Goal: Information Seeking & Learning: Find specific fact

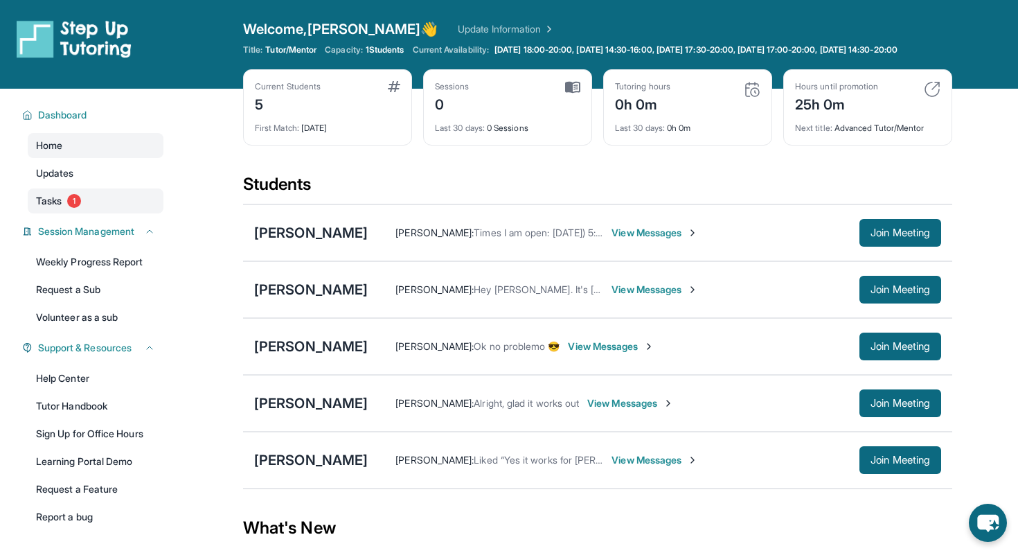
click at [66, 211] on link "Tasks 1" at bounding box center [96, 200] width 136 height 25
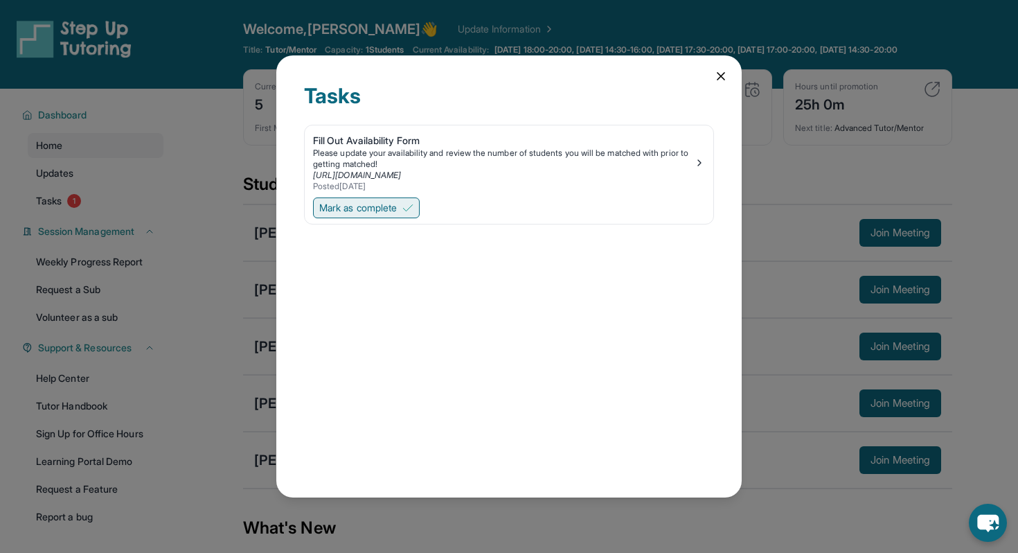
click at [411, 210] on img at bounding box center [407, 207] width 11 height 11
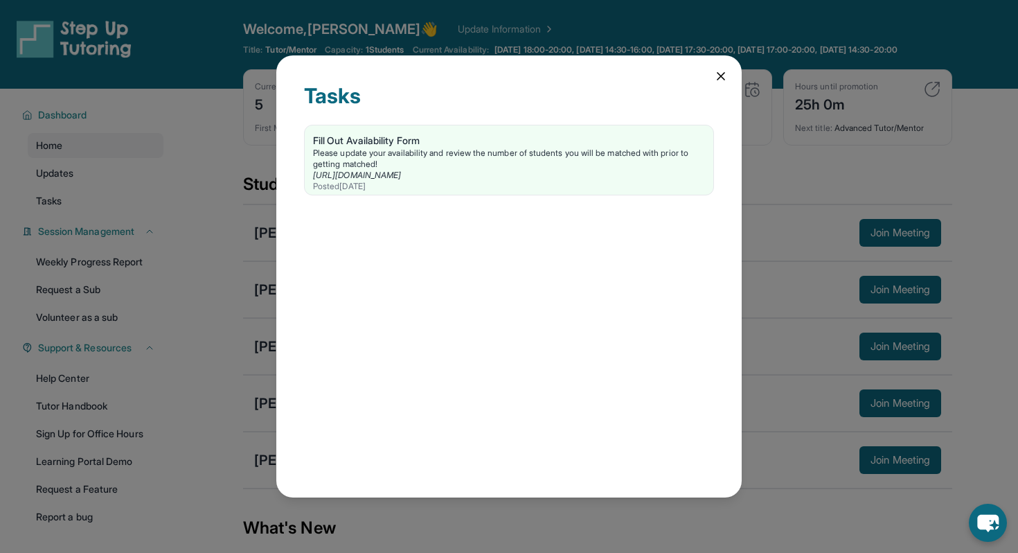
click at [720, 73] on icon at bounding box center [721, 76] width 14 height 14
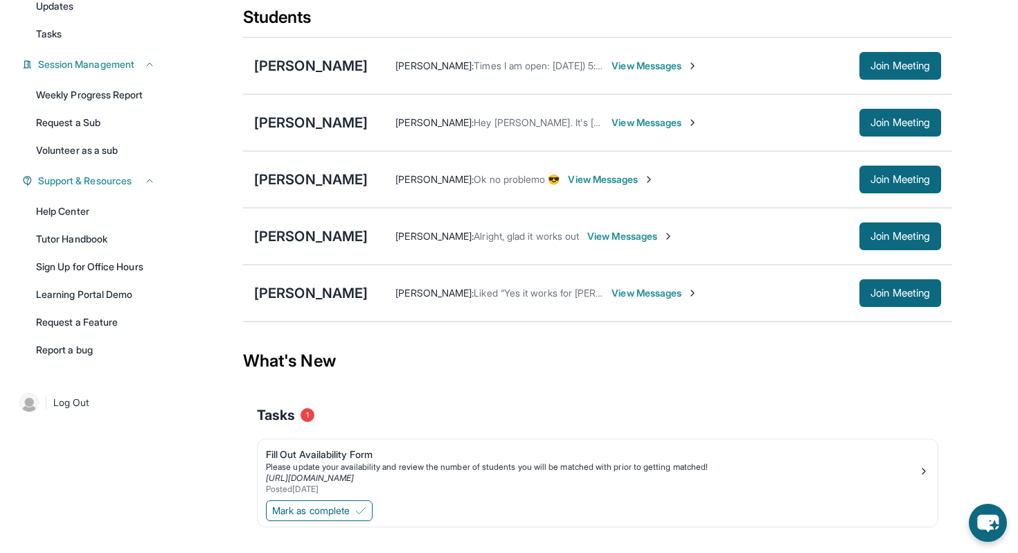
scroll to position [205, 0]
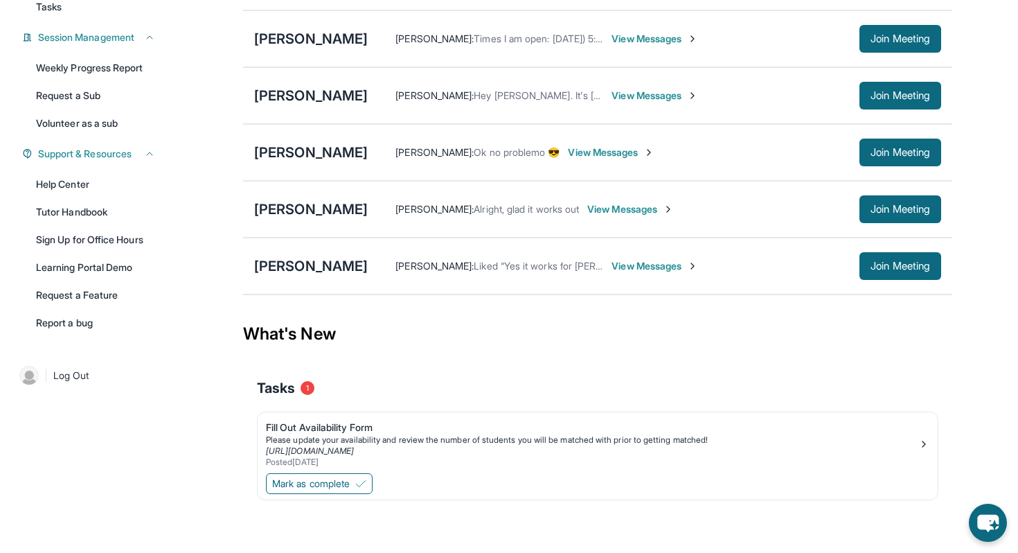
click at [301, 391] on div "Tasks 1" at bounding box center [597, 387] width 681 height 19
click at [665, 448] on div "https://form.stepuptutoring.org/inXzWB" at bounding box center [592, 450] width 652 height 11
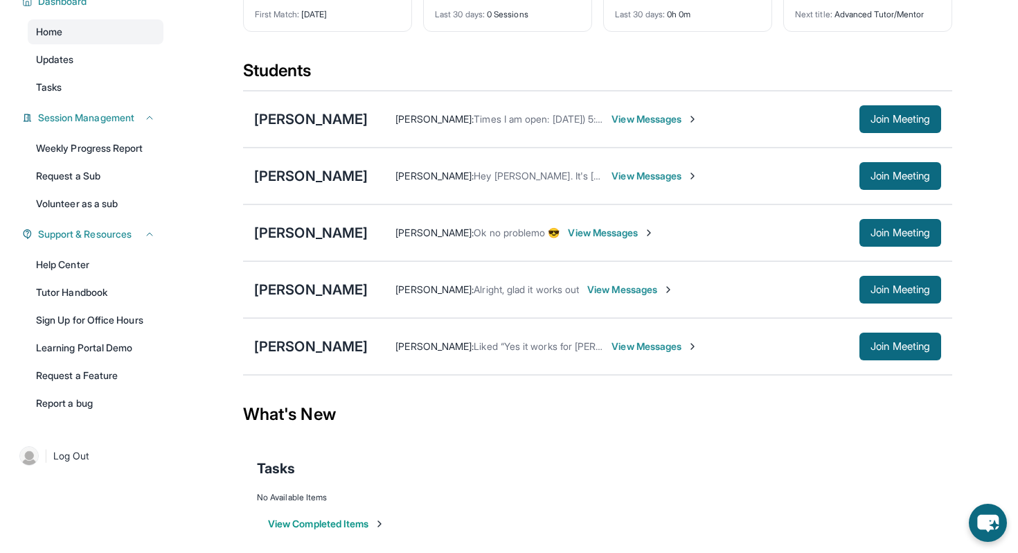
scroll to position [109, 0]
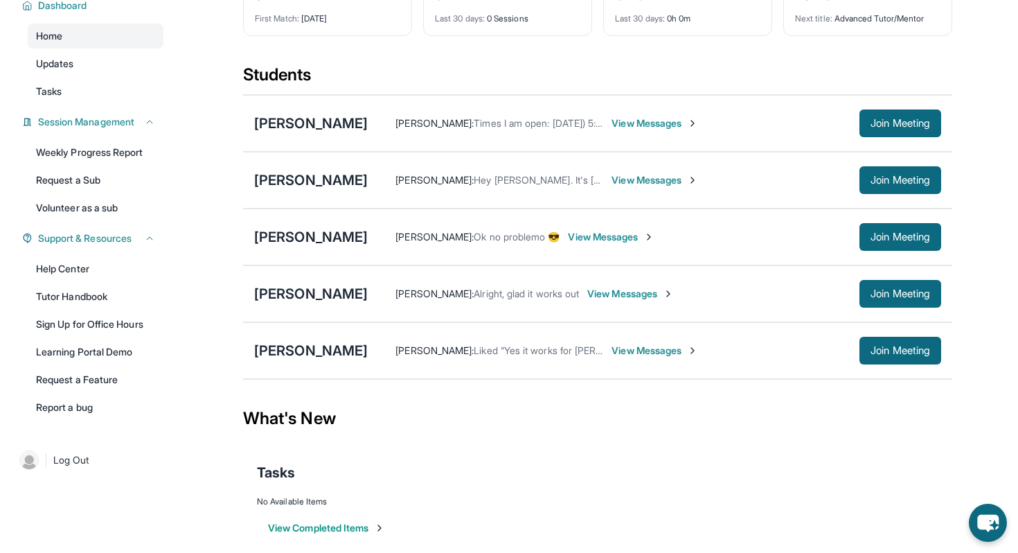
click at [612, 357] on span "View Messages" at bounding box center [655, 350] width 87 height 14
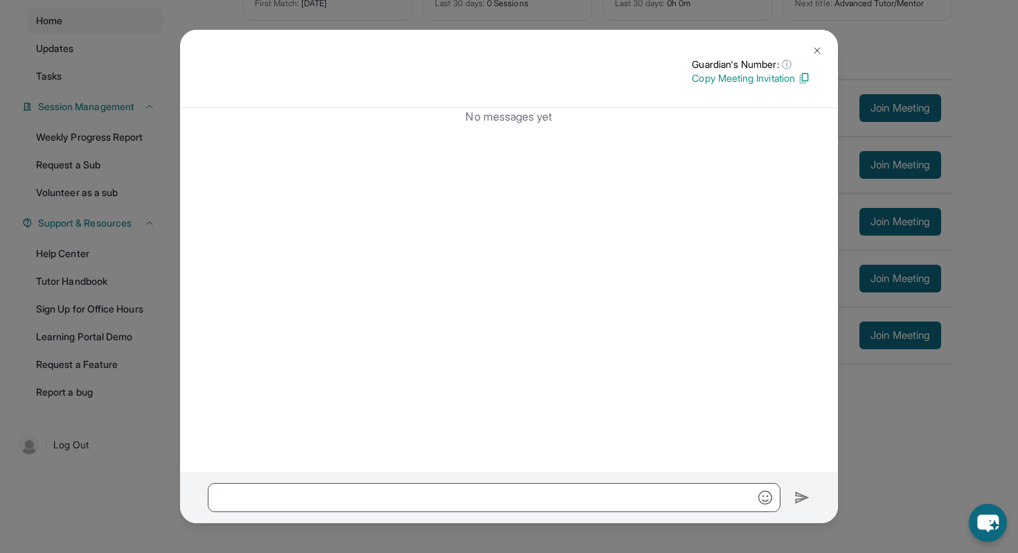
scroll to position [0, 0]
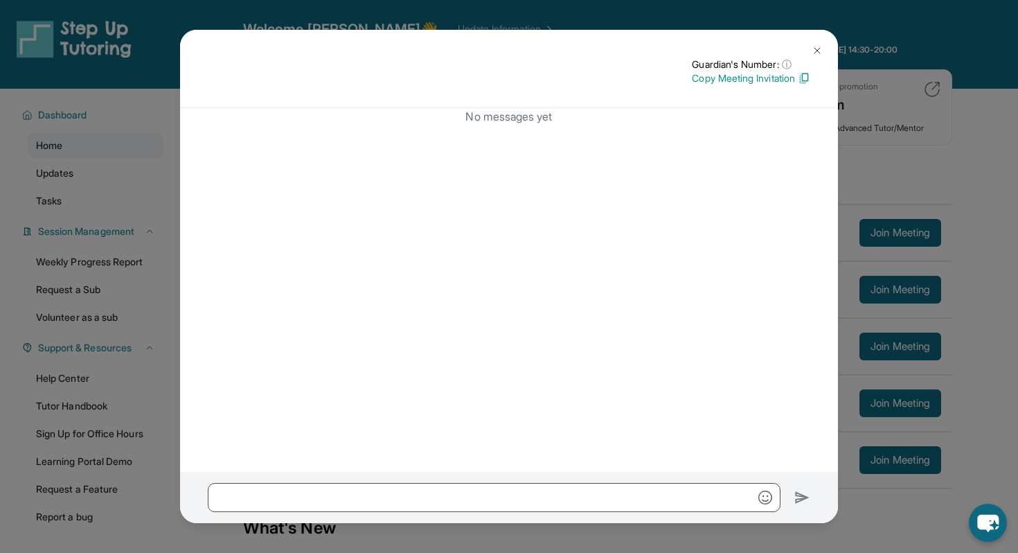
click at [816, 46] on img at bounding box center [817, 50] width 11 height 11
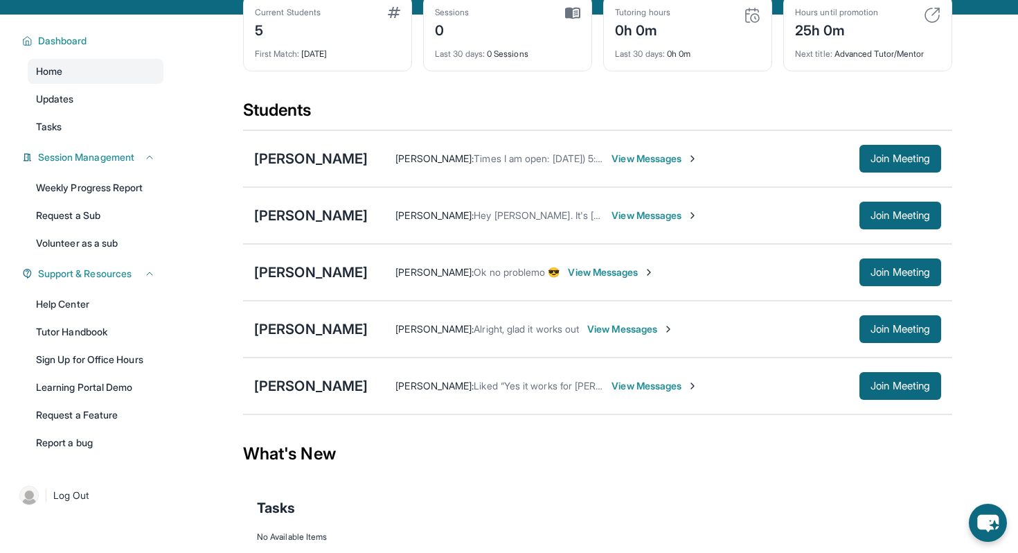
scroll to position [75, 0]
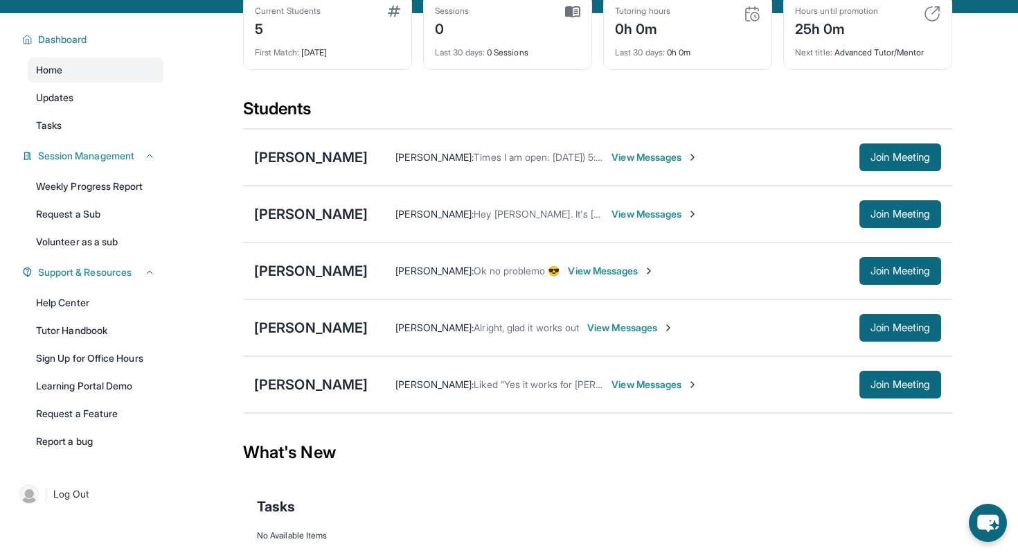
click at [474, 220] on span "Hey [PERSON_NAME]. It's [PERSON_NAME] again. I'm reaching out to confirm the 2 …" at bounding box center [982, 214] width 1017 height 12
click at [410, 220] on span "Lucas Soza :" at bounding box center [434, 214] width 78 height 12
click at [638, 221] on span "View Messages" at bounding box center [655, 214] width 87 height 14
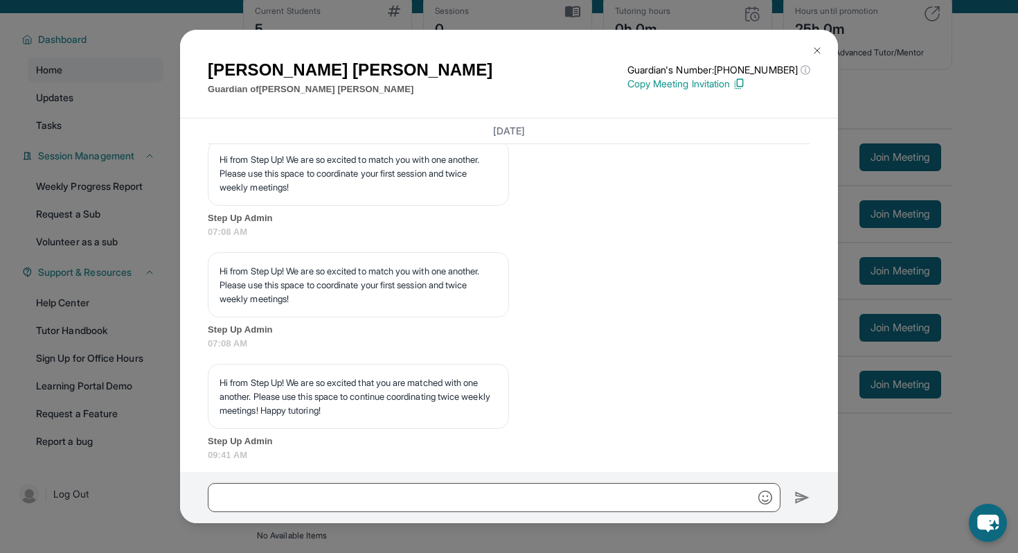
scroll to position [1711, 0]
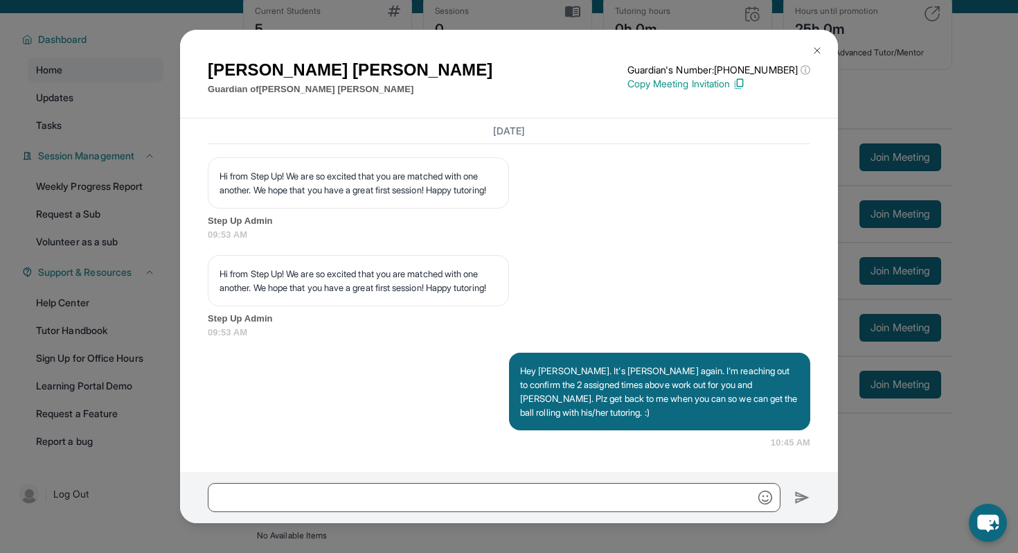
click at [815, 52] on img at bounding box center [817, 50] width 11 height 11
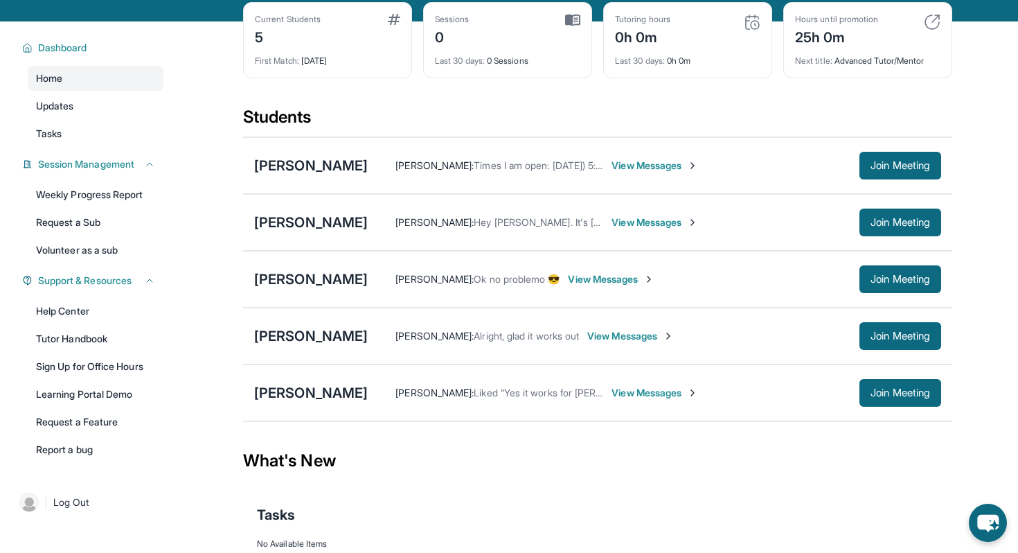
scroll to position [82, 0]
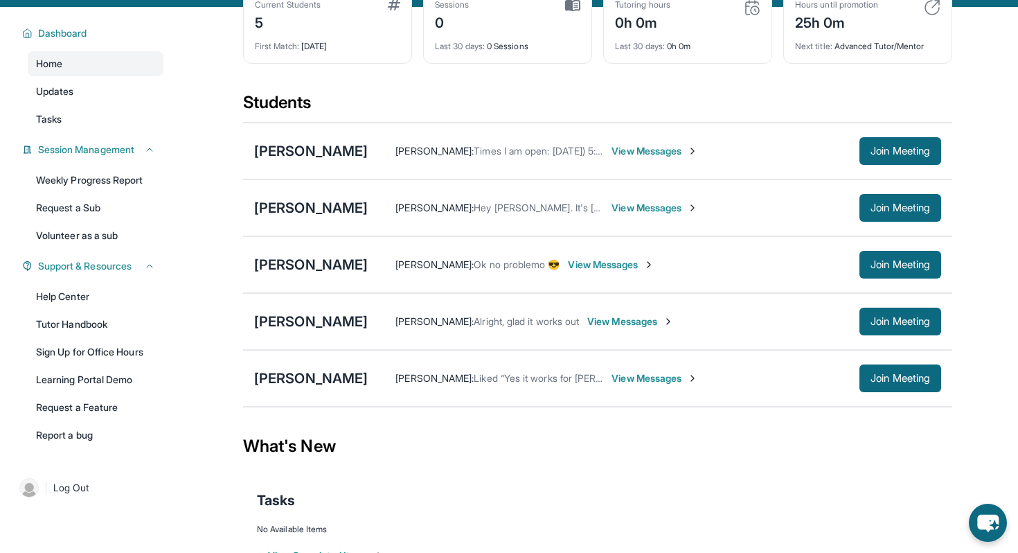
click at [661, 215] on span "View Messages" at bounding box center [655, 208] width 87 height 14
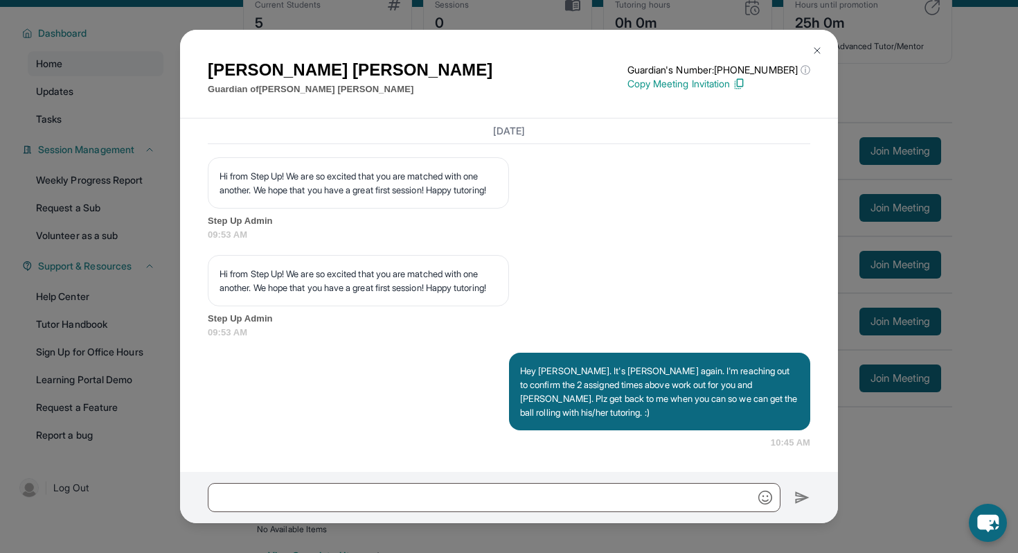
scroll to position [1711, 0]
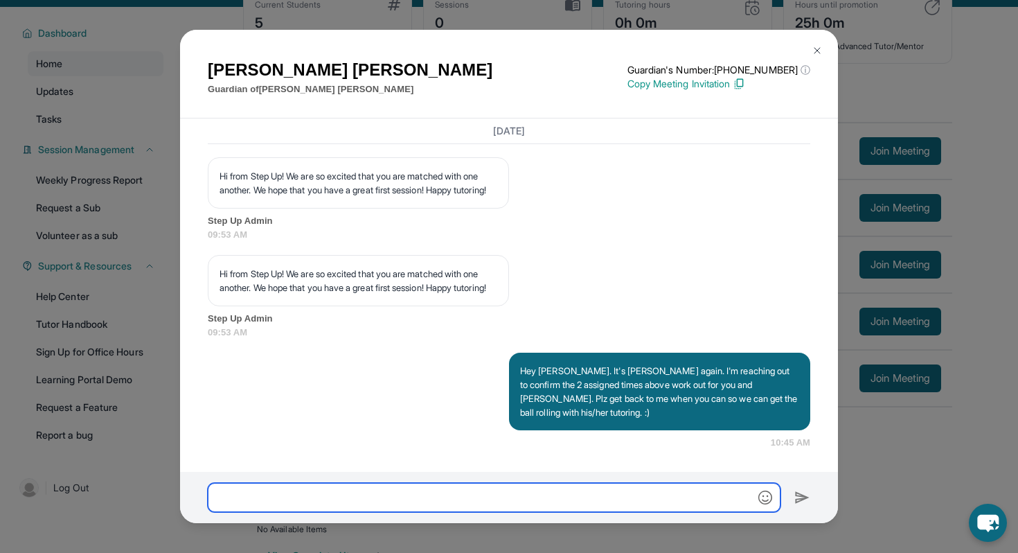
click at [468, 486] on input "text" at bounding box center [494, 497] width 573 height 29
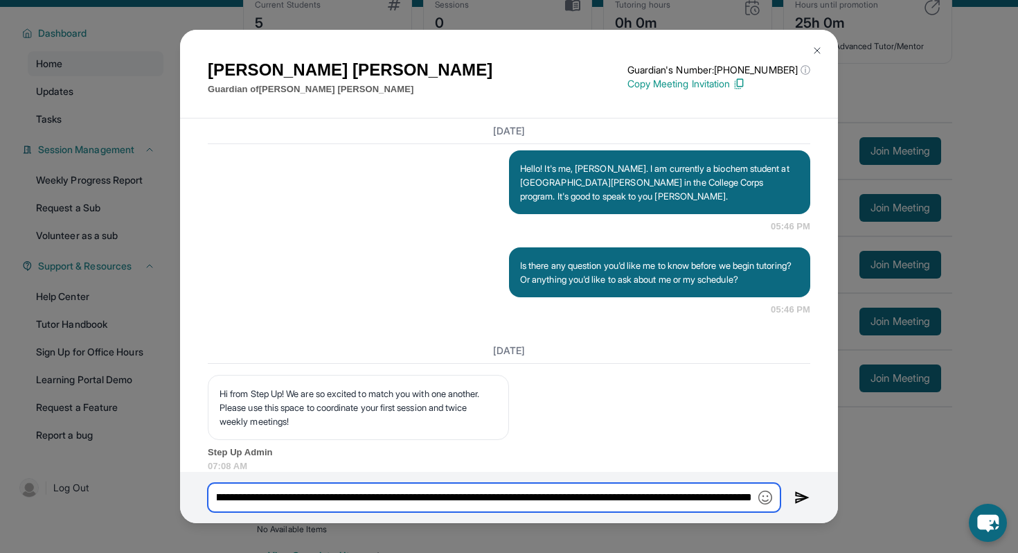
scroll to position [949, 0]
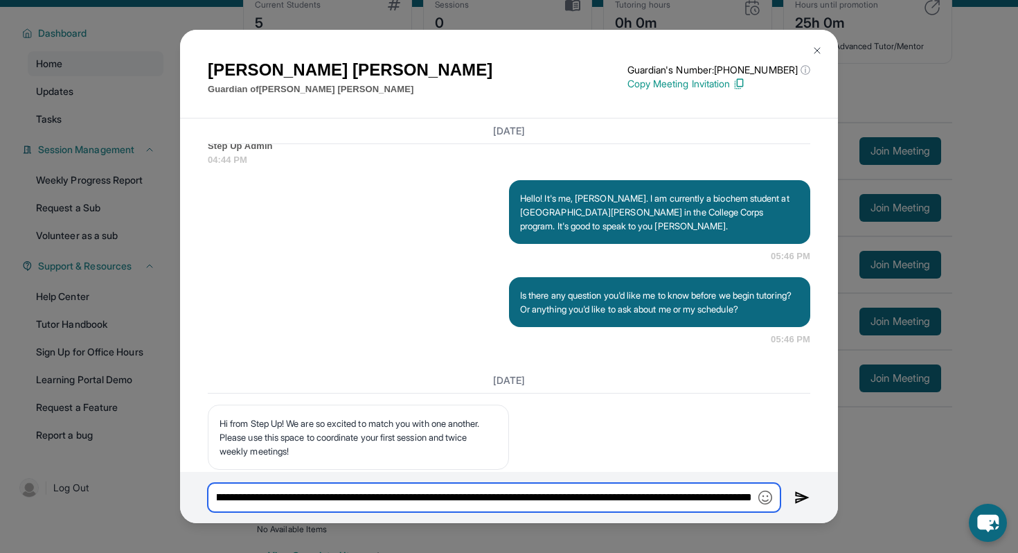
type input "**********"
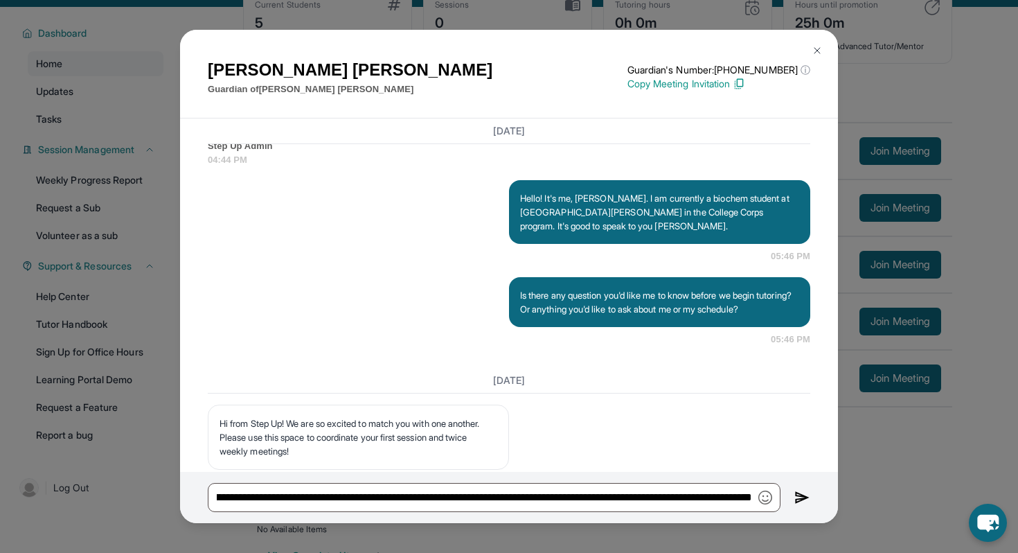
scroll to position [0, 0]
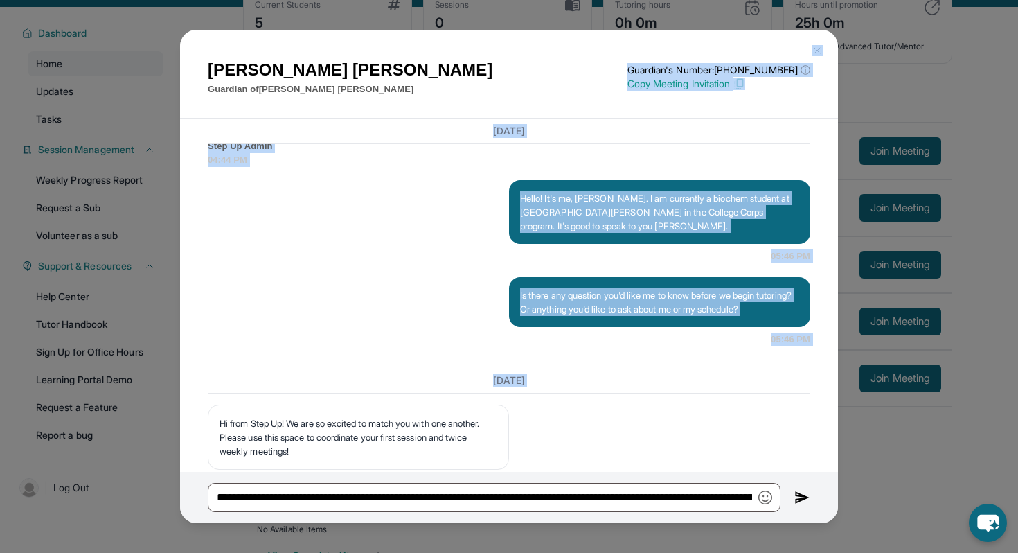
drag, startPoint x: 607, startPoint y: 36, endPoint x: 605, endPoint y: 445, distance: 409.3
click at [605, 445] on div "Rocio Rodriguez Guardian of Elisabeth Lopez Guardian's Number: +17623394435 ⓘ T…" at bounding box center [509, 251] width 658 height 442
click at [453, 346] on div "Is there any question you'd like me to know before we begin tutoring? Or anythi…" at bounding box center [509, 311] width 603 height 69
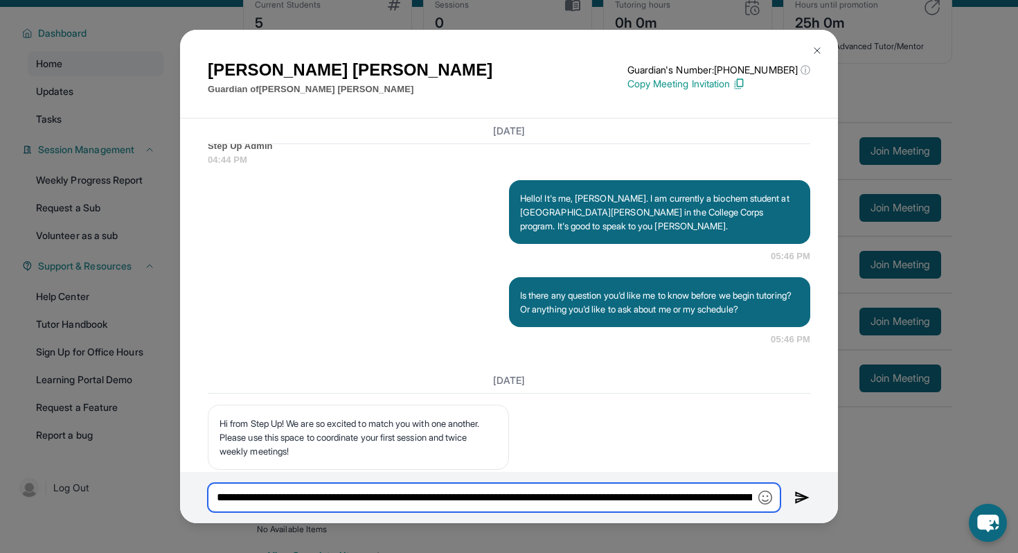
scroll to position [0, 220]
drag, startPoint x: 217, startPoint y: 497, endPoint x: 1016, endPoint y: 493, distance: 799.2
click at [1016, 493] on div "Rocio Rodriguez Guardian of Elisabeth Lopez Guardian's Number: +17623394435 ⓘ T…" at bounding box center [509, 276] width 1018 height 553
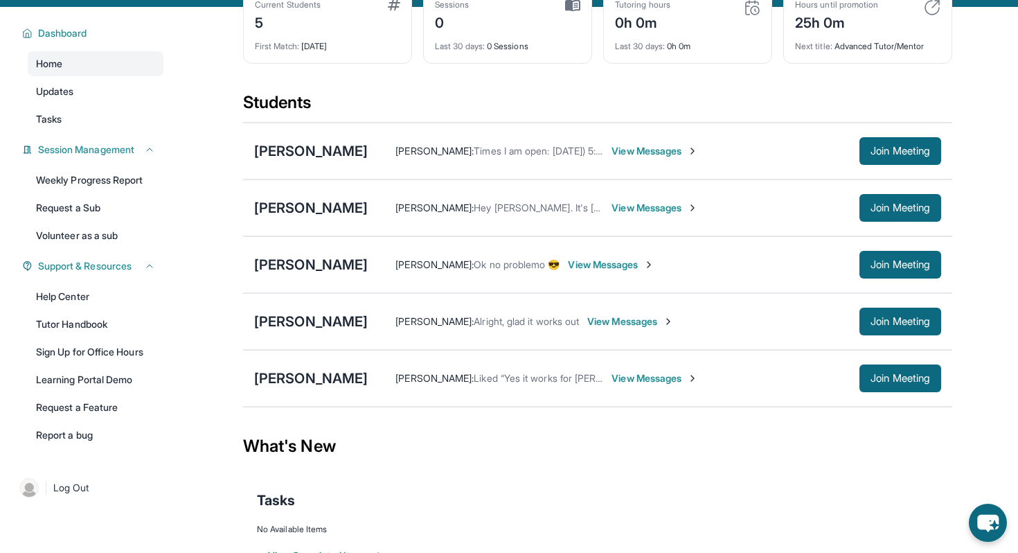
click at [650, 215] on span "View Messages" at bounding box center [655, 208] width 87 height 14
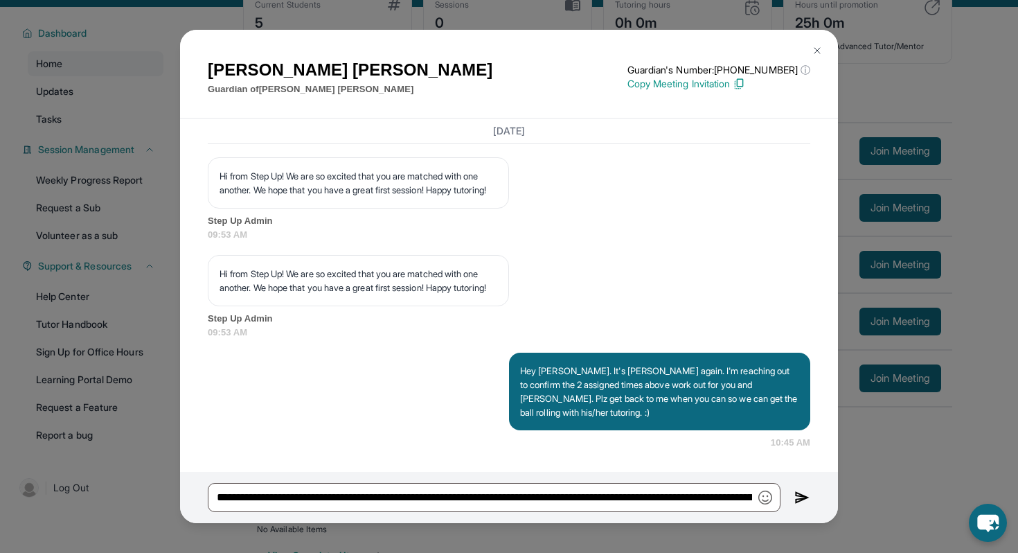
scroll to position [1711, 0]
click at [819, 44] on button at bounding box center [817, 51] width 28 height 28
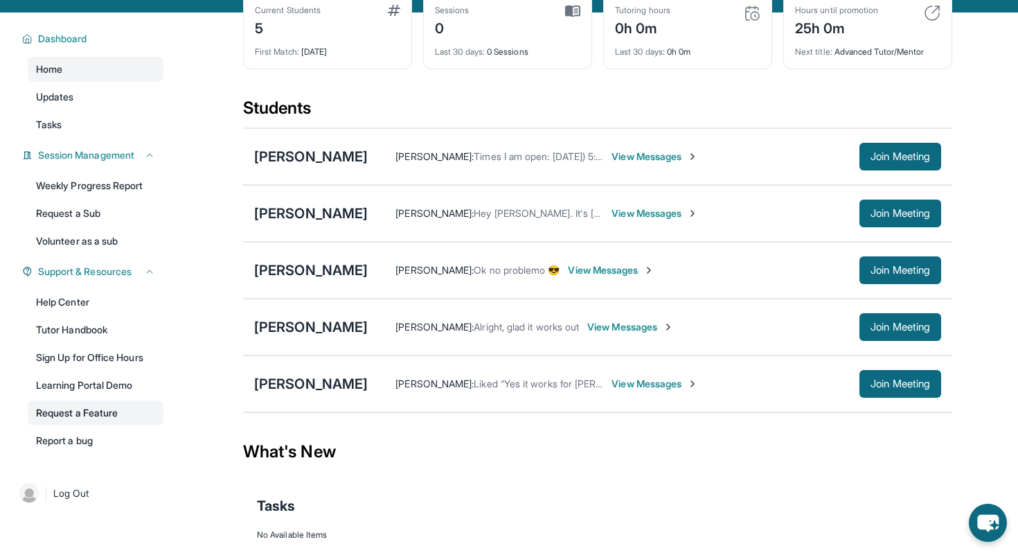
scroll to position [73, 0]
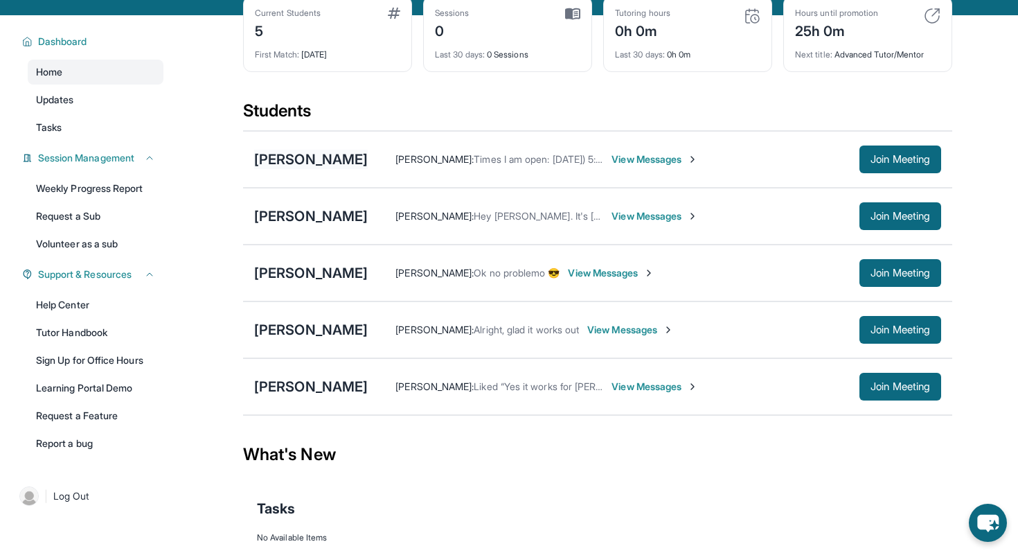
click at [287, 169] on div "Lela Myers" at bounding box center [311, 159] width 114 height 19
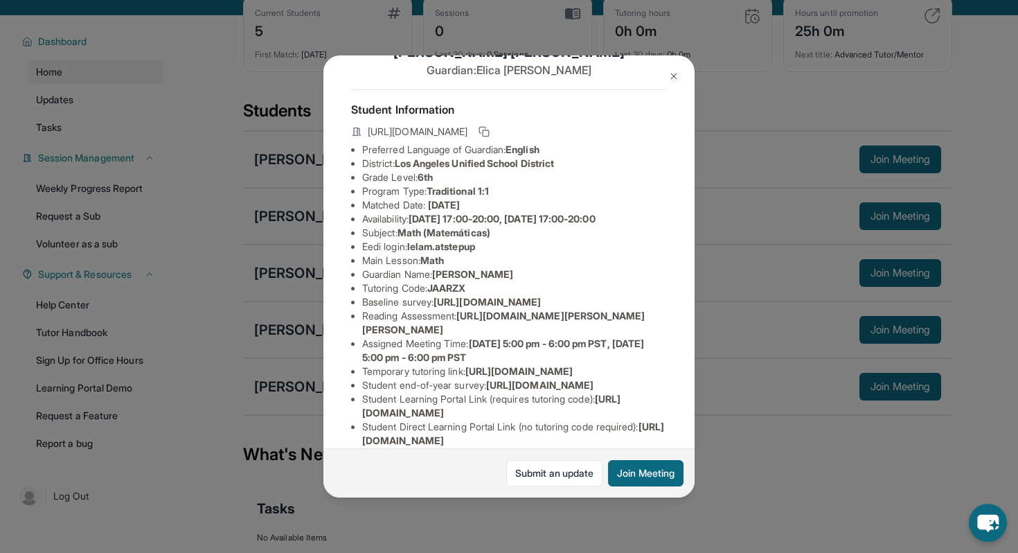
scroll to position [42, 0]
click at [667, 82] on button at bounding box center [674, 76] width 28 height 28
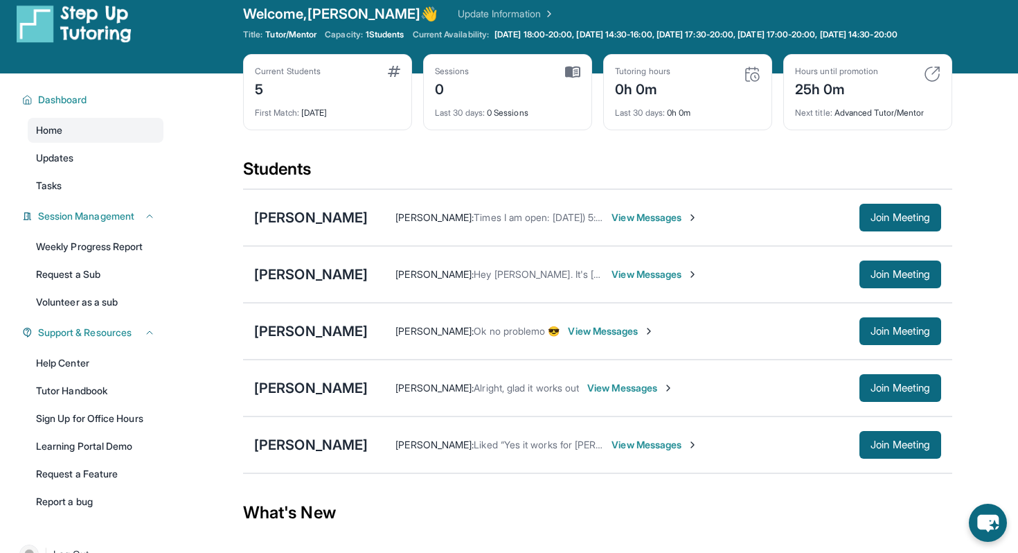
scroll to position [15, 0]
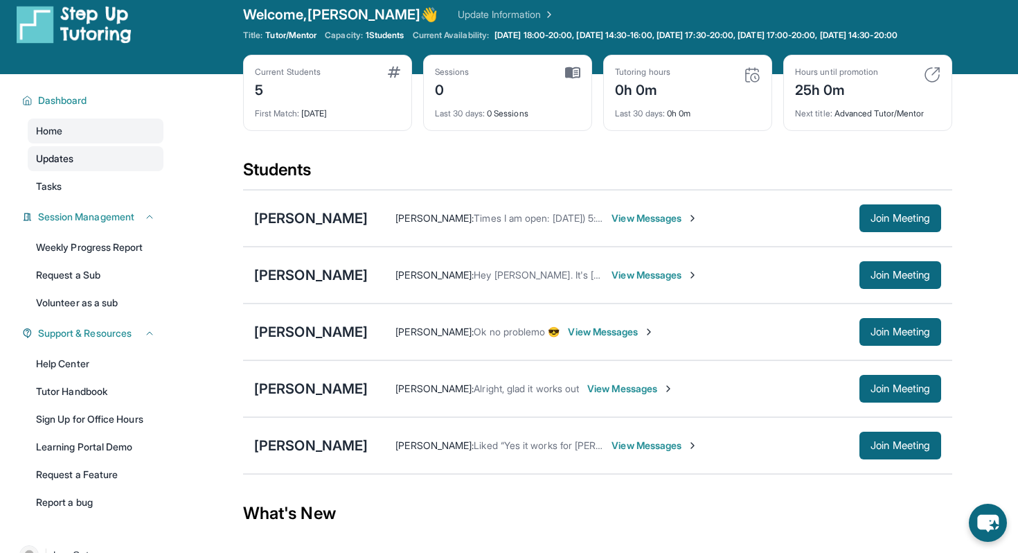
click at [96, 171] on link "Updates" at bounding box center [96, 158] width 136 height 25
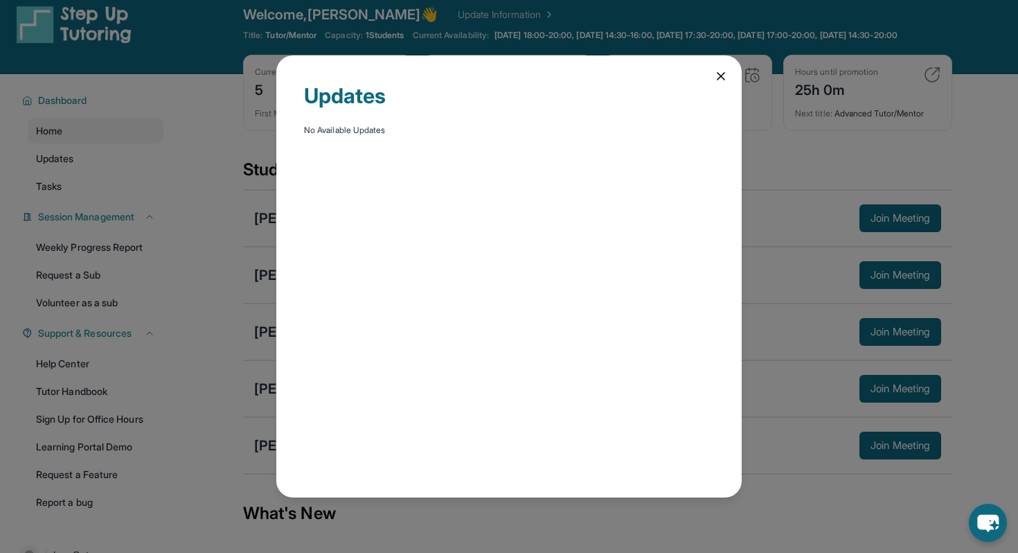
click at [723, 75] on icon at bounding box center [721, 76] width 14 height 14
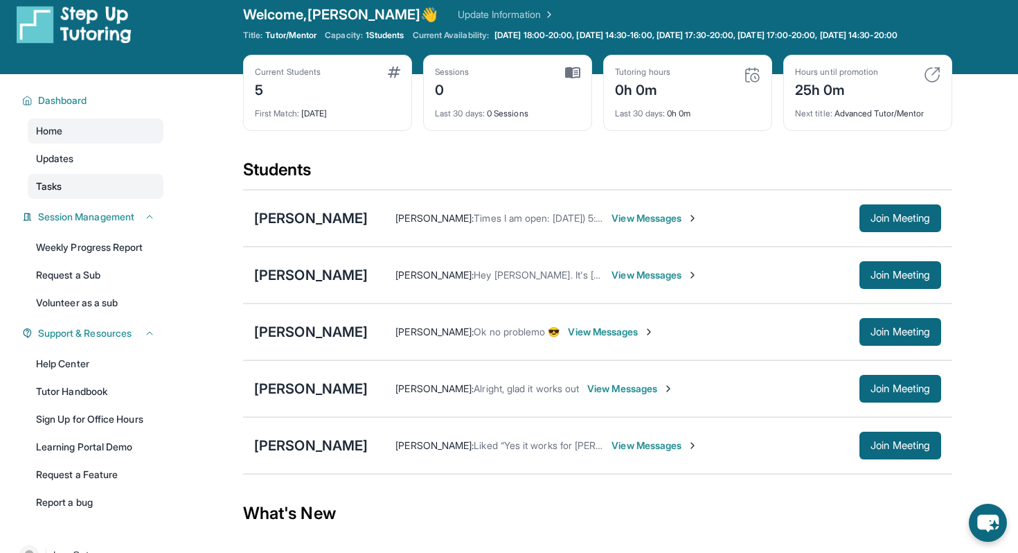
click at [145, 196] on link "Tasks" at bounding box center [96, 186] width 136 height 25
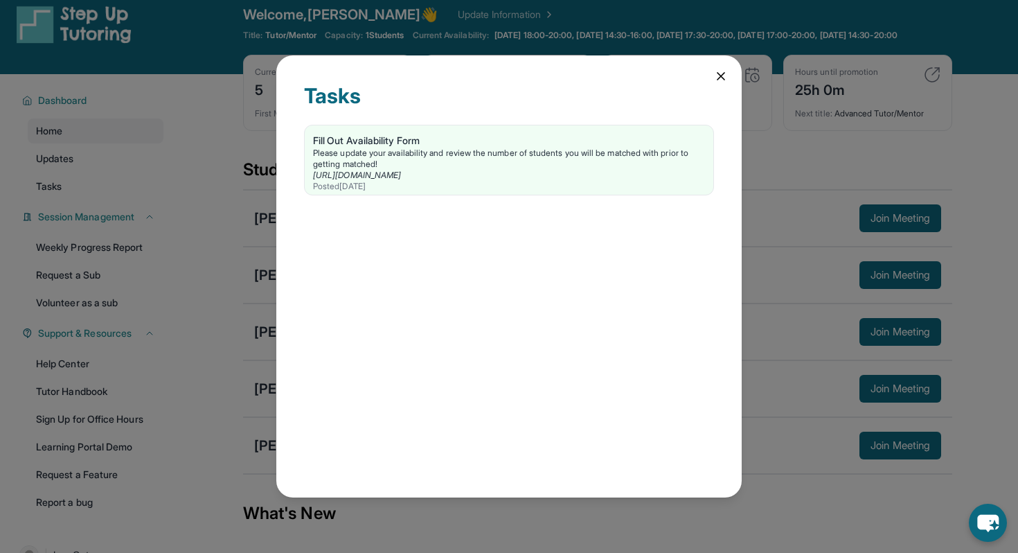
click at [719, 75] on icon at bounding box center [721, 76] width 14 height 14
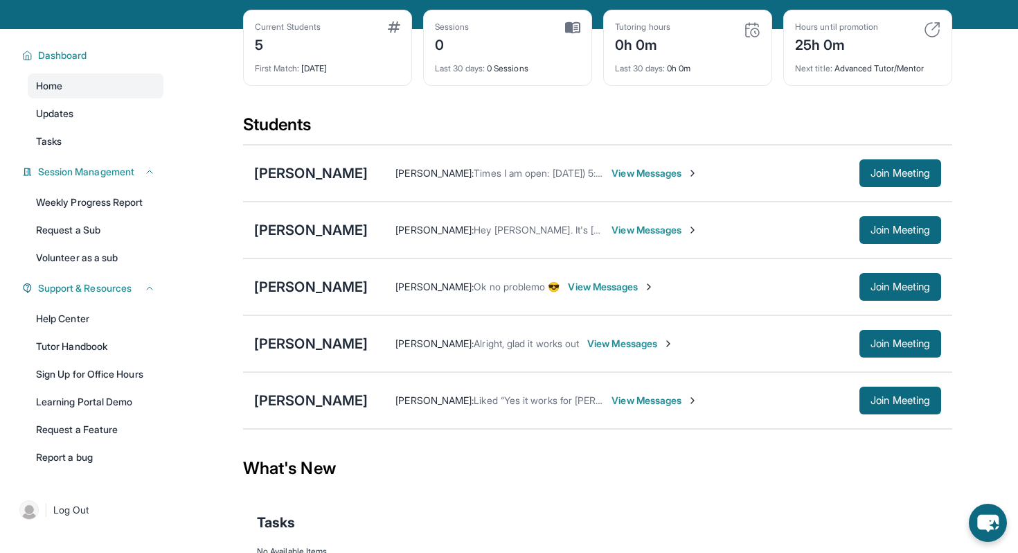
scroll to position [67, 0]
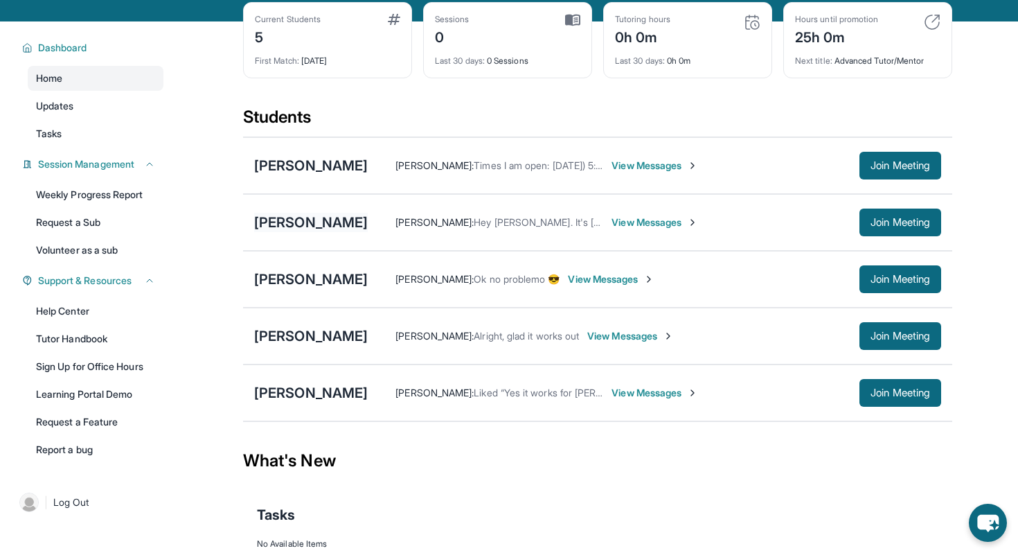
click at [302, 232] on div "Elisabeth Lopez" at bounding box center [311, 222] width 114 height 19
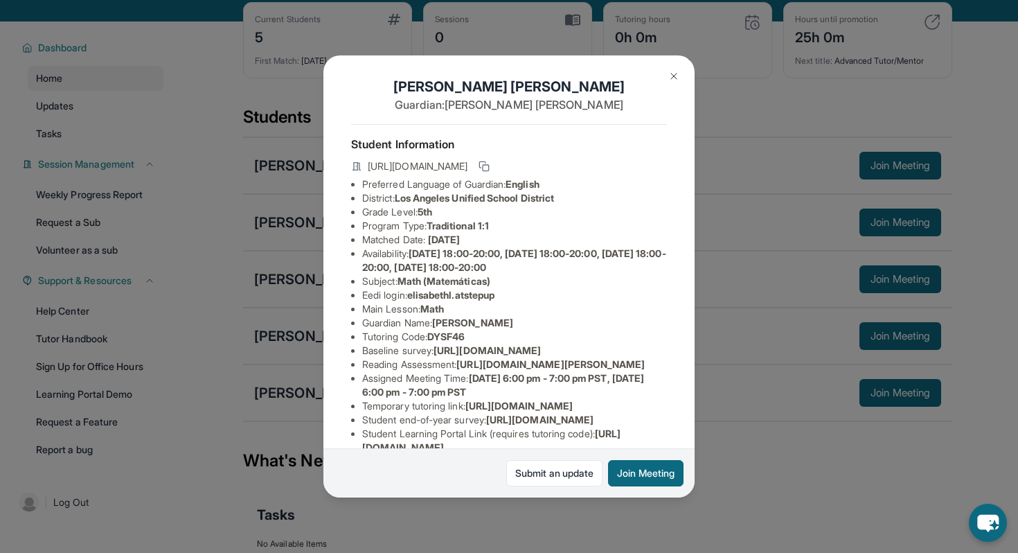
scroll to position [24, 0]
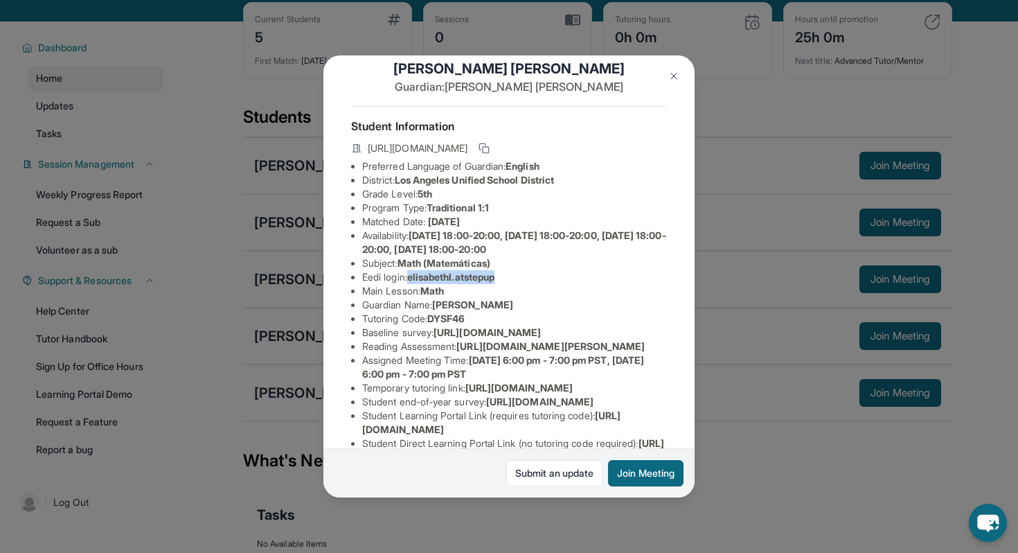
drag, startPoint x: 413, startPoint y: 277, endPoint x: 513, endPoint y: 277, distance: 100.4
click at [513, 277] on li "Eedi login : elisabethl.atstepup" at bounding box center [514, 277] width 305 height 14
copy span "elisabethl.atstepup"
click at [711, 256] on div "Elisabeth Lopez Guardian: Rocio Rodriguez Student Information https://student-p…" at bounding box center [509, 276] width 1018 height 553
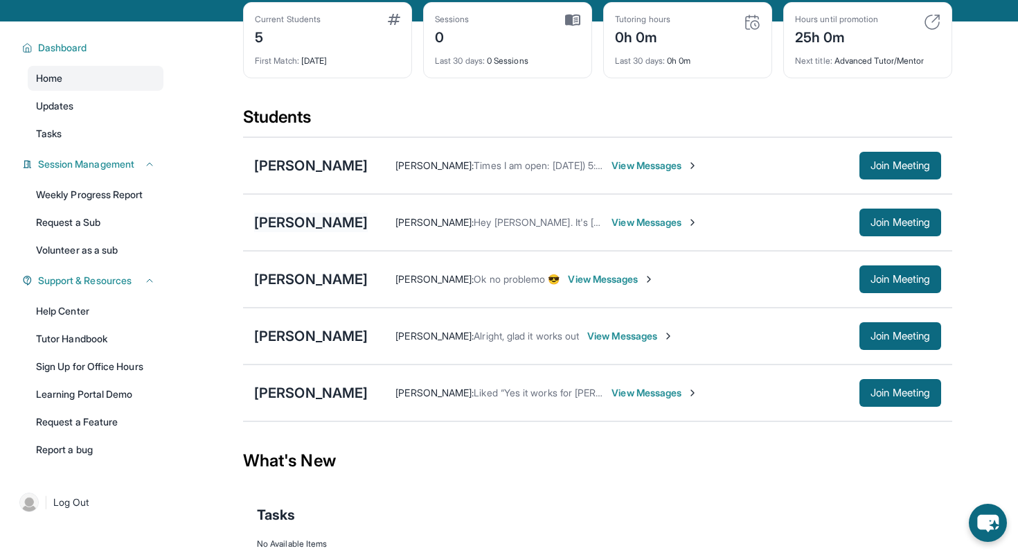
click at [307, 232] on div "Elisabeth Lopez" at bounding box center [311, 222] width 114 height 19
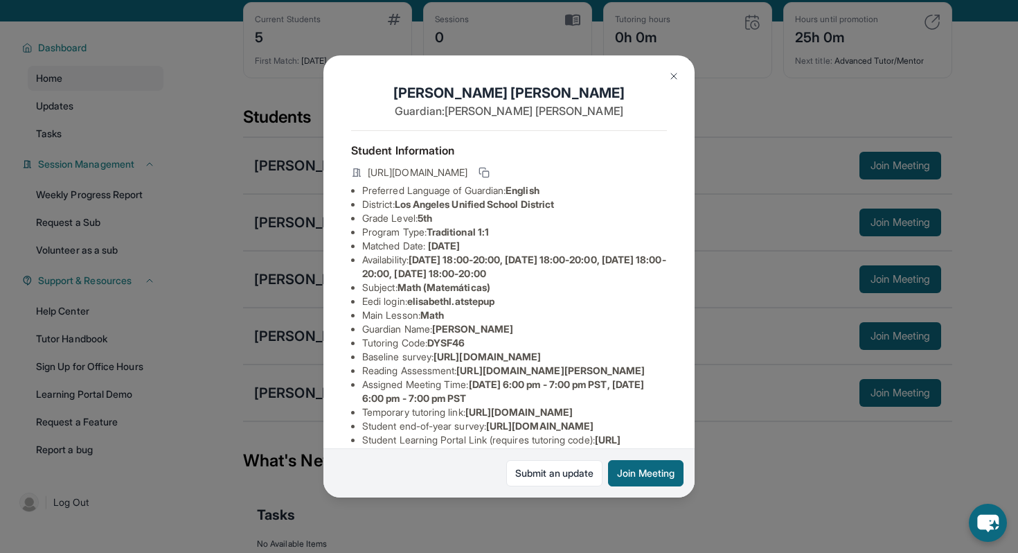
scroll to position [31, 0]
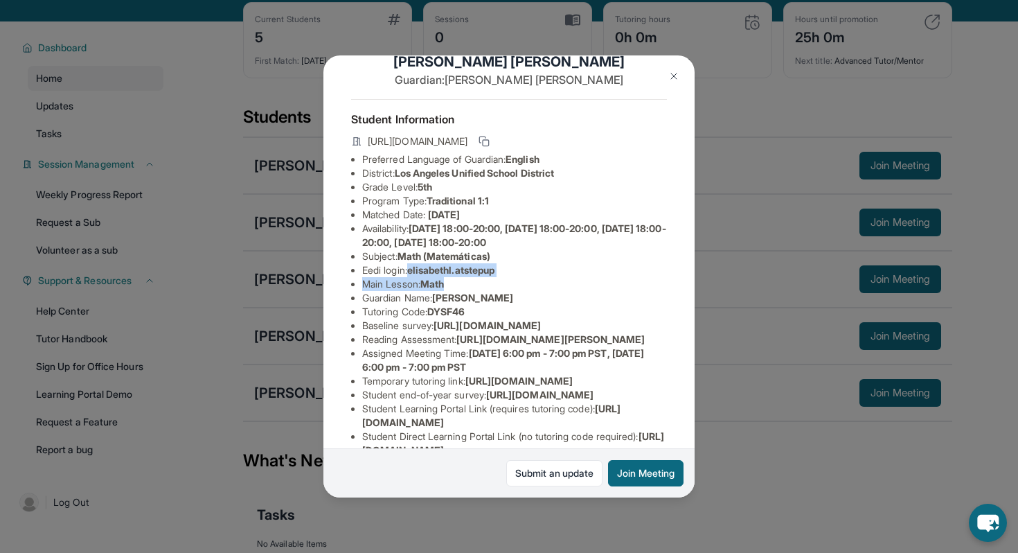
drag, startPoint x: 413, startPoint y: 272, endPoint x: 459, endPoint y: 277, distance: 46.0
click at [460, 277] on ul "Preferred Language of Guardian: English District: Los Angeles Unified School Di…" at bounding box center [509, 311] width 316 height 319
click at [486, 271] on span "elisabethl.atstepup" at bounding box center [450, 270] width 87 height 12
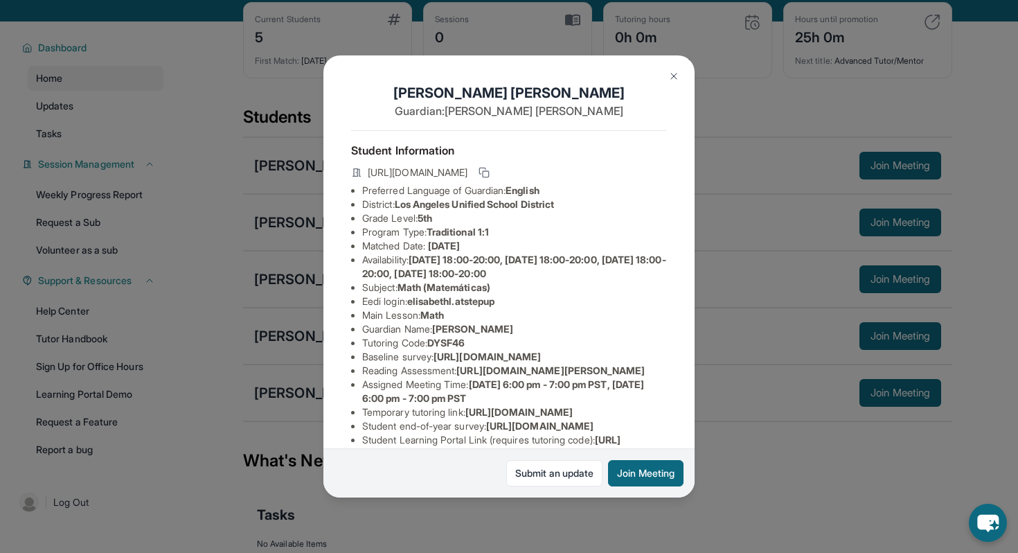
scroll to position [223, 0]
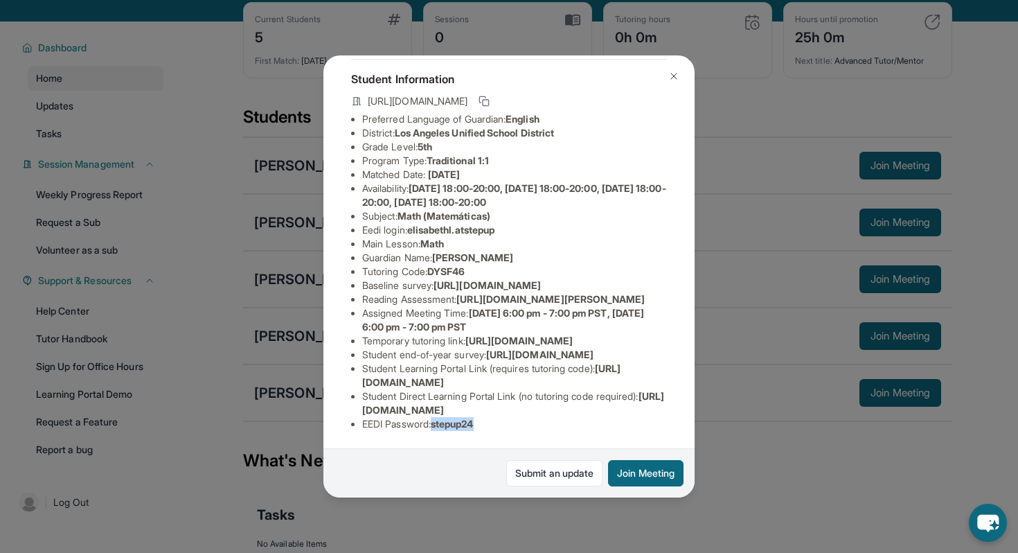
drag, startPoint x: 436, startPoint y: 425, endPoint x: 491, endPoint y: 424, distance: 54.7
click at [492, 425] on li "EEDI Password : stepup24" at bounding box center [514, 424] width 305 height 14
copy span "stepup24"
click at [496, 427] on li "EEDI Password : stepup24" at bounding box center [514, 424] width 305 height 14
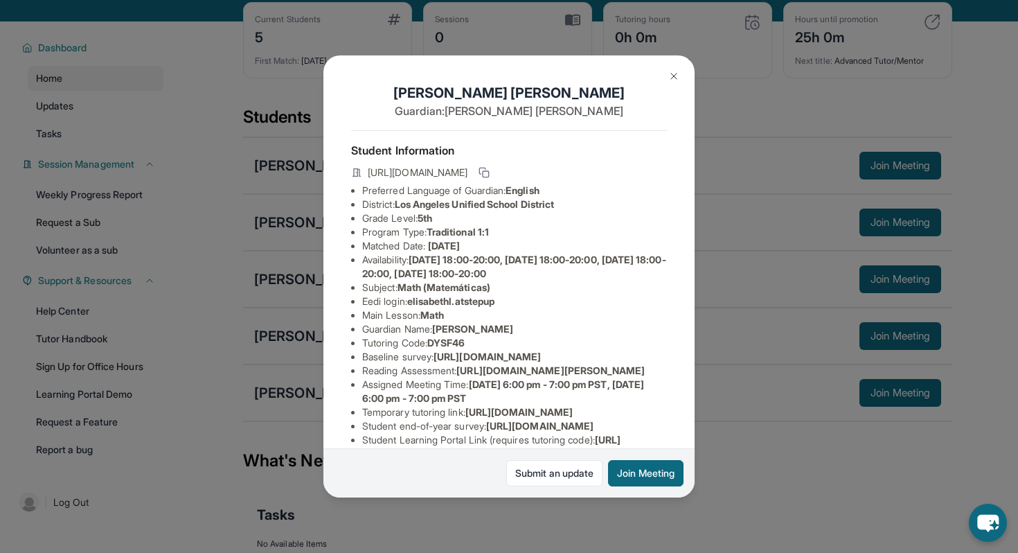
click at [673, 77] on img at bounding box center [673, 76] width 11 height 11
